Goal: Information Seeking & Learning: Find specific page/section

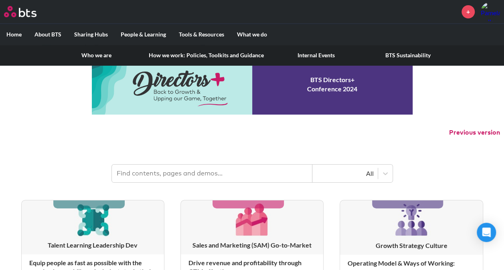
click at [50, 33] on label "About BTS" at bounding box center [48, 34] width 40 height 21
click at [0, 0] on input "About BTS" at bounding box center [0, 0] width 0 height 0
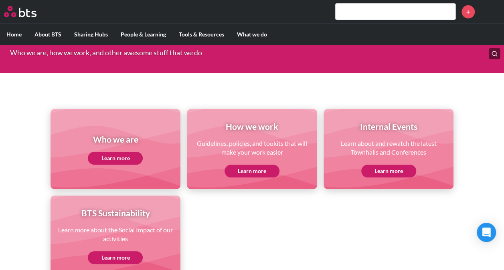
scroll to position [61, 0]
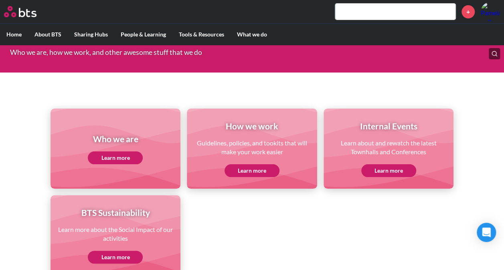
click at [251, 168] on link "Learn more" at bounding box center [251, 170] width 55 height 13
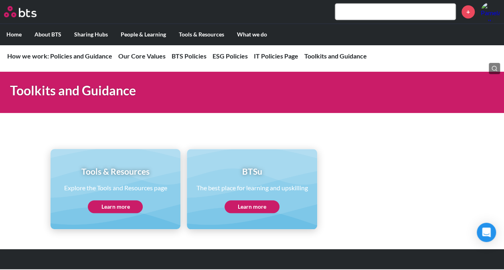
scroll to position [1763, 0]
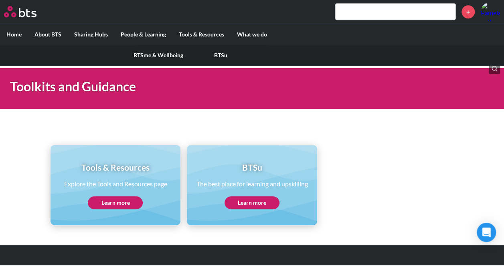
click at [145, 32] on label "People & Learning" at bounding box center [143, 34] width 58 height 21
click at [0, 0] on input "People & Learning" at bounding box center [0, 0] width 0 height 0
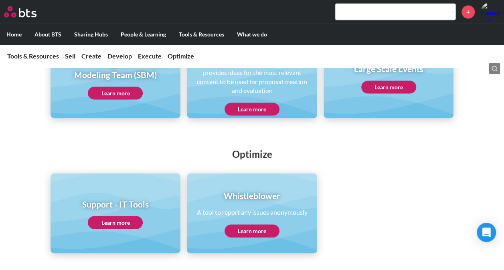
scroll to position [741, 0]
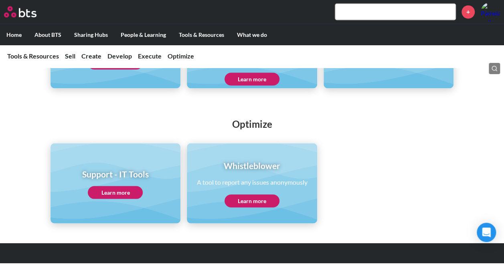
click at [365, 19] on input "text" at bounding box center [395, 12] width 120 height 16
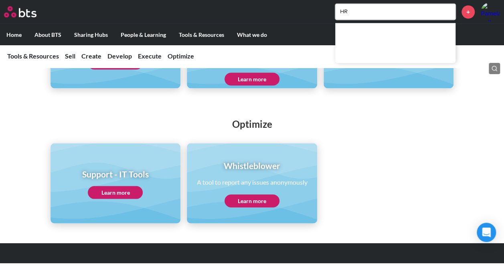
type input "H"
type input "promotion"
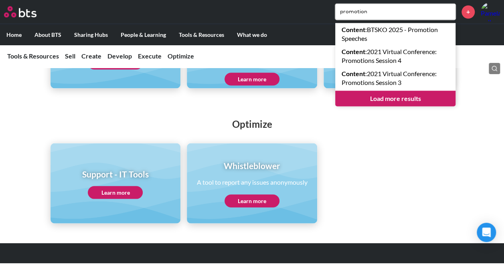
click at [368, 138] on div "Optimize Support - IT Tools Learn more Whistleblower A tool to report any issue…" at bounding box center [252, 162] width 504 height 123
click at [382, 91] on link "Load more results" at bounding box center [395, 98] width 120 height 15
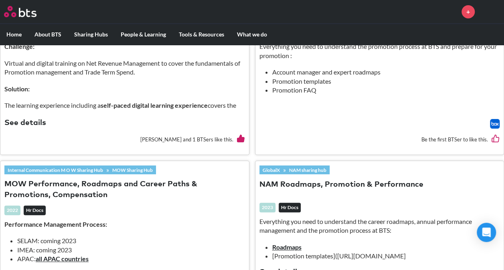
scroll to position [1402, 0]
